Goal: Navigation & Orientation: Find specific page/section

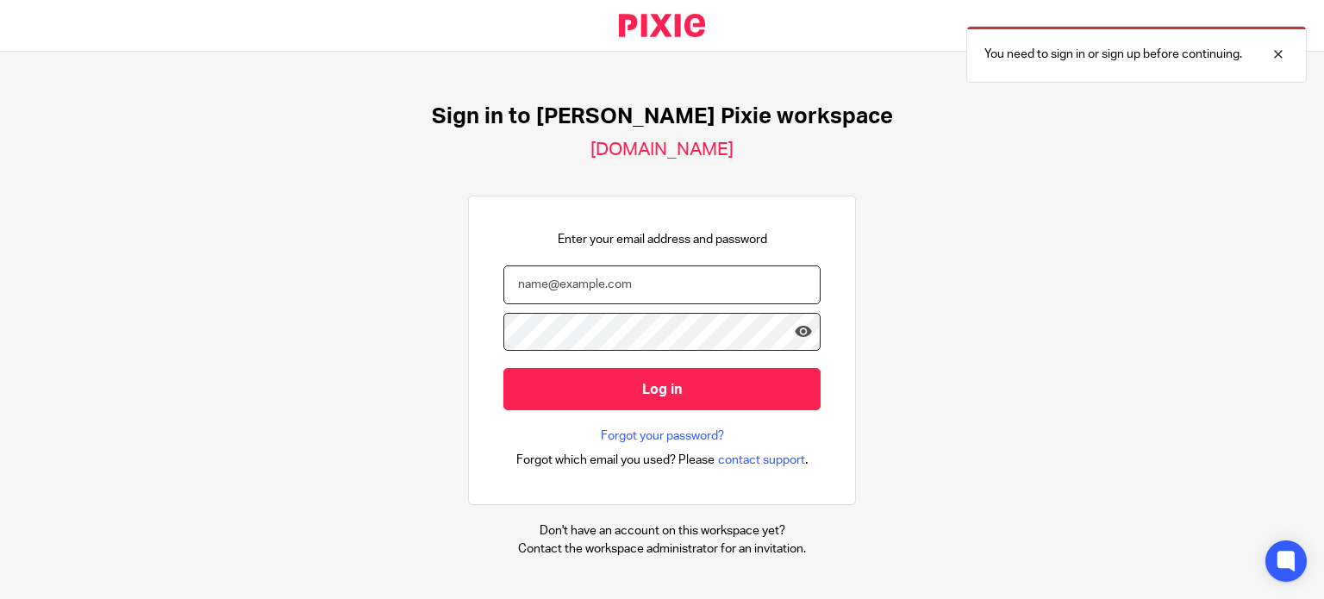
type input "[PERSON_NAME][EMAIL_ADDRESS][DOMAIN_NAME]"
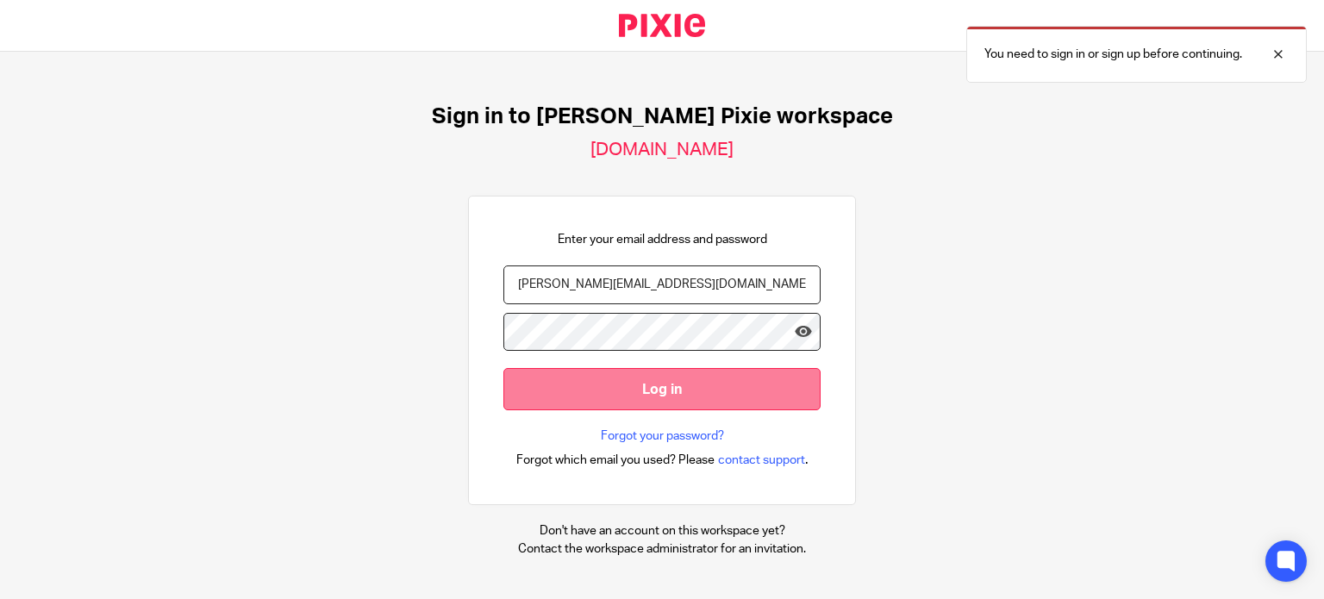
click at [662, 385] on input "Log in" at bounding box center [661, 389] width 317 height 42
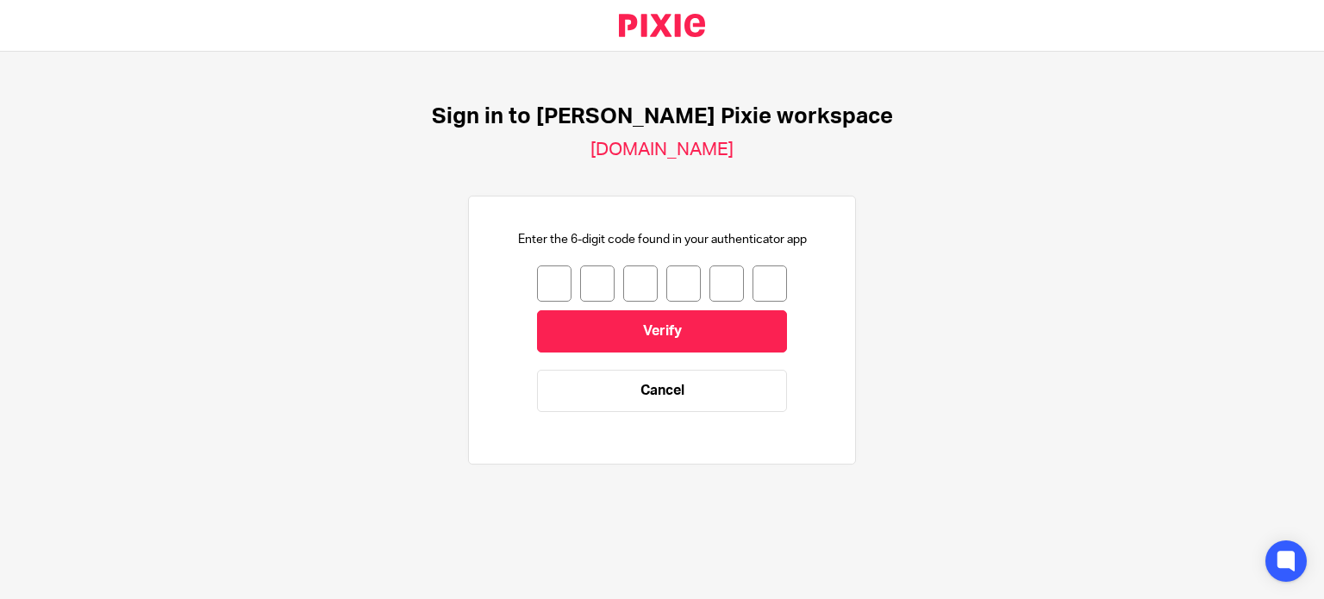
click at [546, 286] on input "number" at bounding box center [554, 283] width 34 height 36
type input "1"
type input "5"
type input "0"
type input "7"
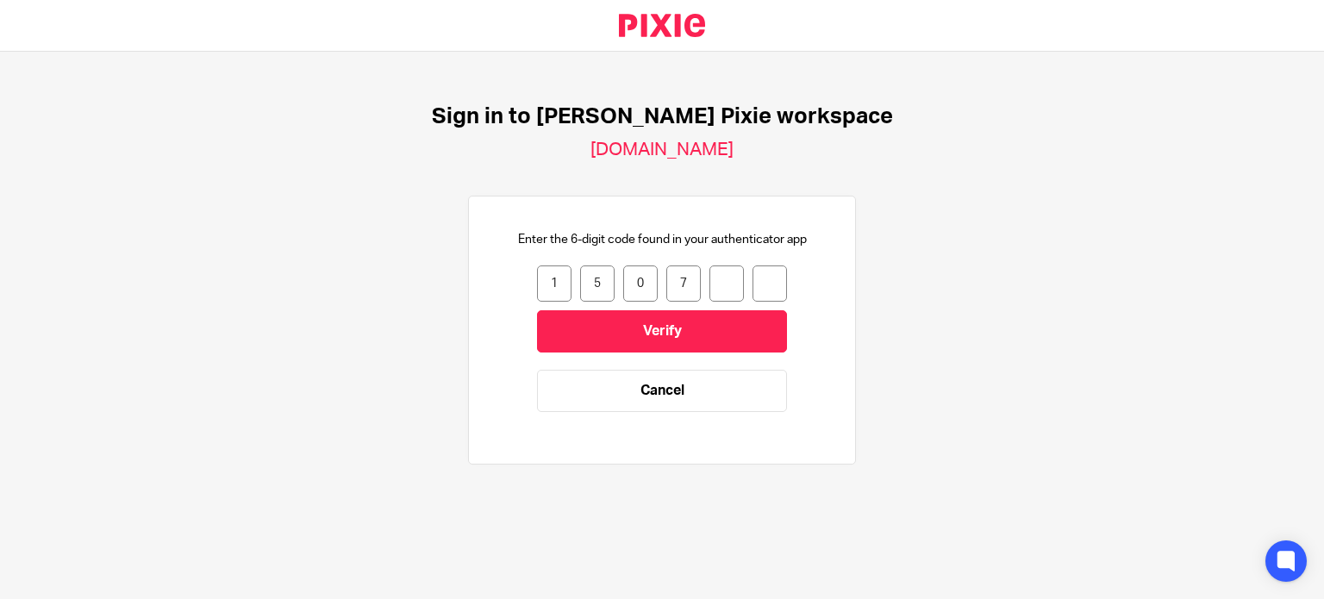
type input "8"
type input "9"
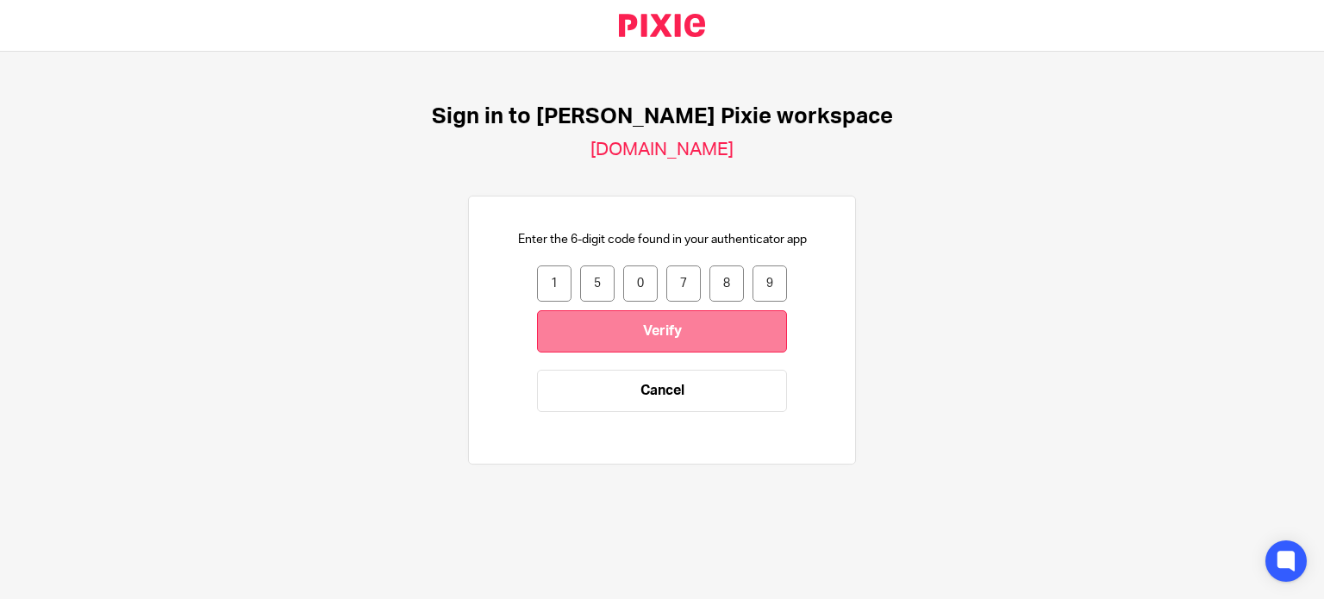
click at [598, 344] on input "Verify" at bounding box center [662, 331] width 250 height 42
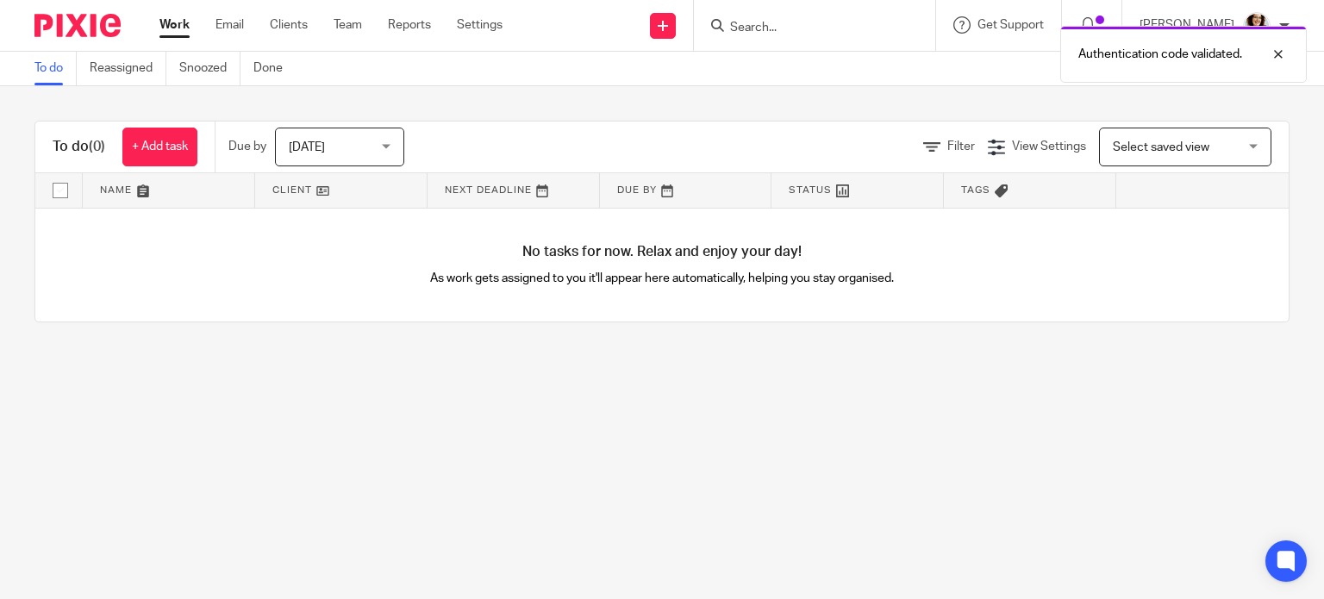
click at [331, 140] on span "[DATE]" at bounding box center [334, 146] width 91 height 36
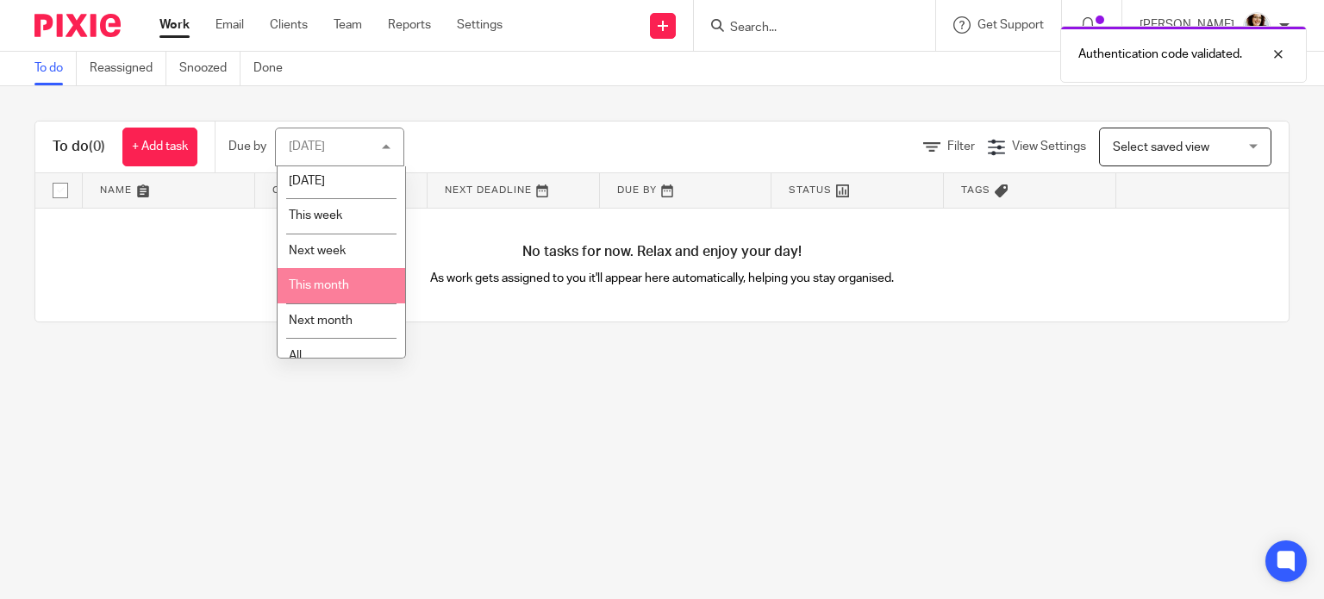
scroll to position [55, 0]
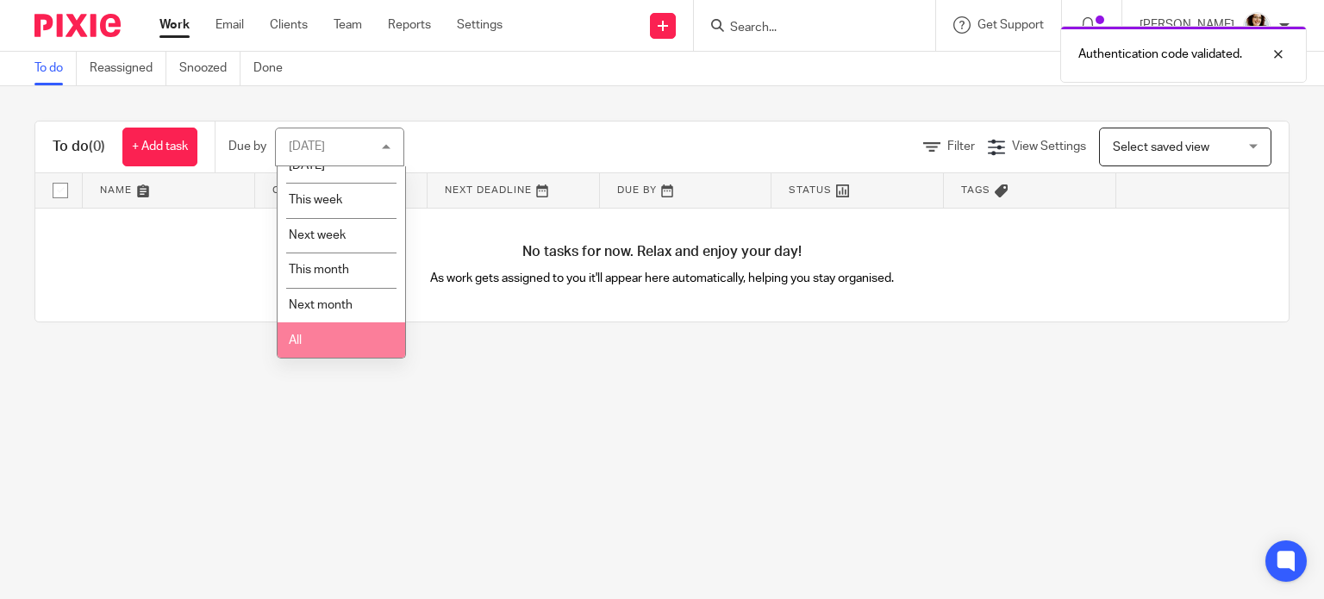
click at [344, 340] on li "All" at bounding box center [341, 339] width 128 height 35
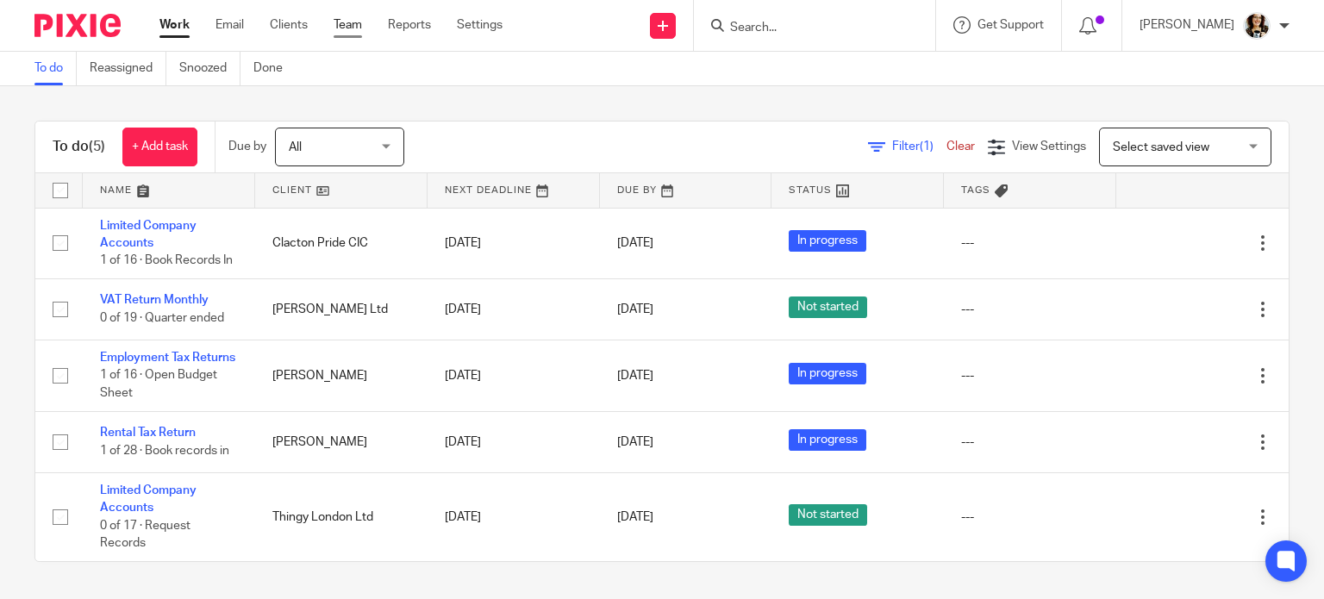
click at [347, 28] on link "Team" at bounding box center [348, 24] width 28 height 17
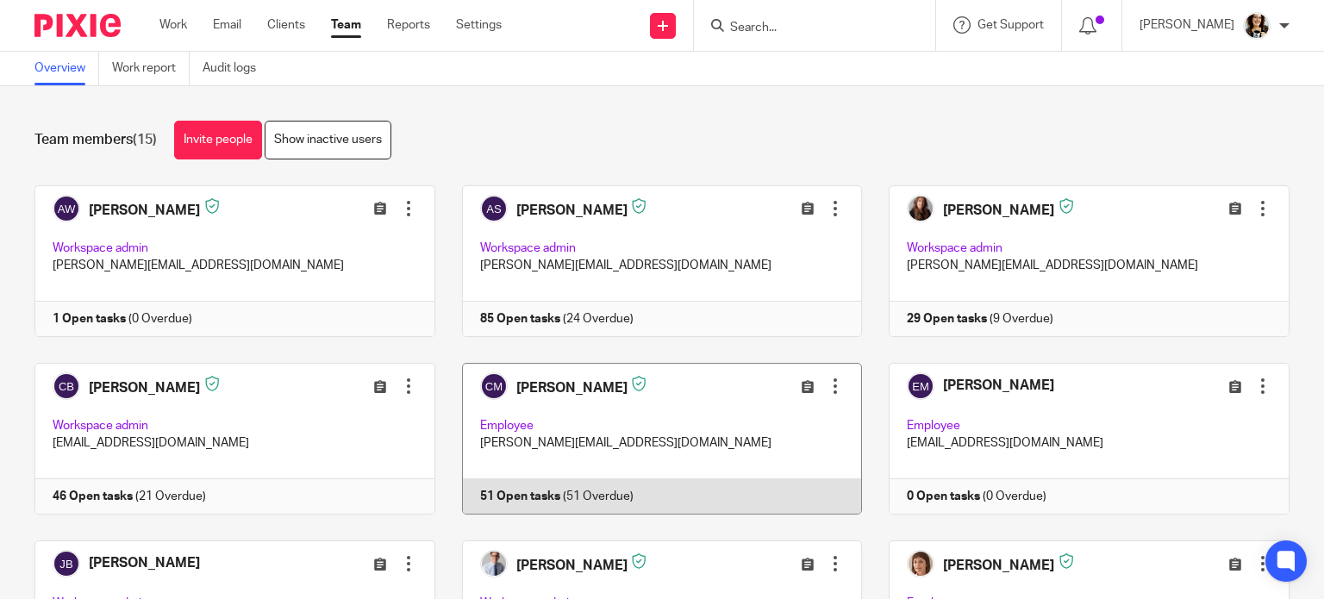
click at [608, 392] on link at bounding box center [648, 439] width 427 height 152
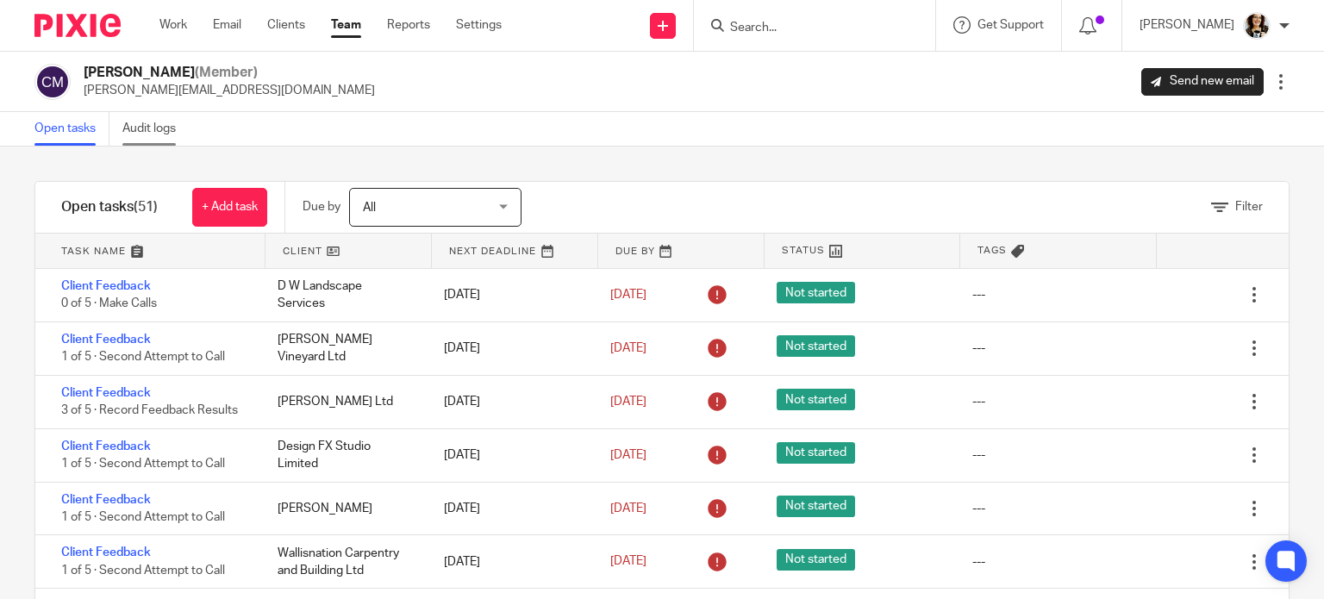
click at [172, 120] on link "Audit logs" at bounding box center [155, 129] width 66 height 34
click at [144, 132] on link "Audit logs" at bounding box center [155, 129] width 66 height 34
